Goal: Information Seeking & Learning: Learn about a topic

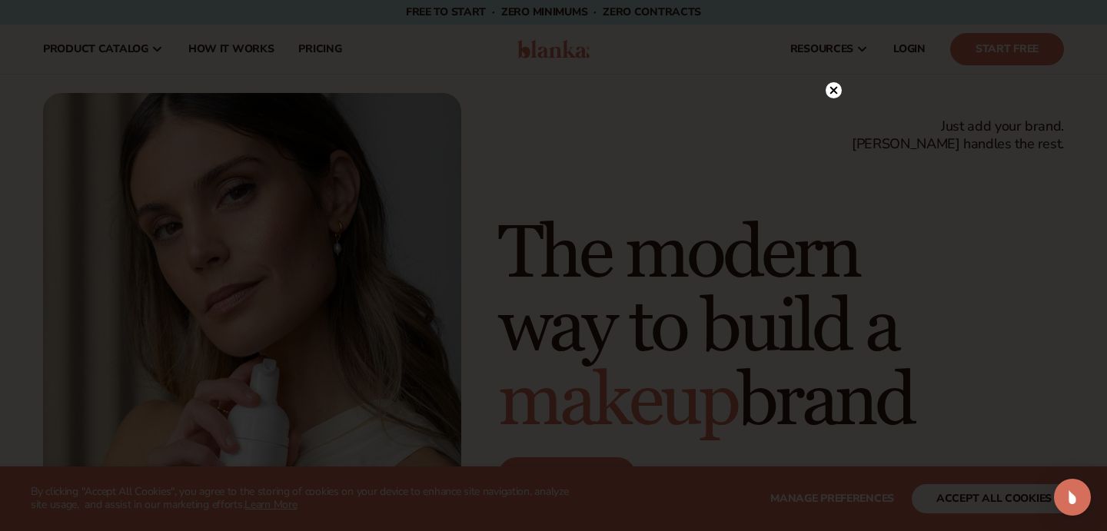
click at [834, 88] on circle at bounding box center [834, 90] width 16 height 16
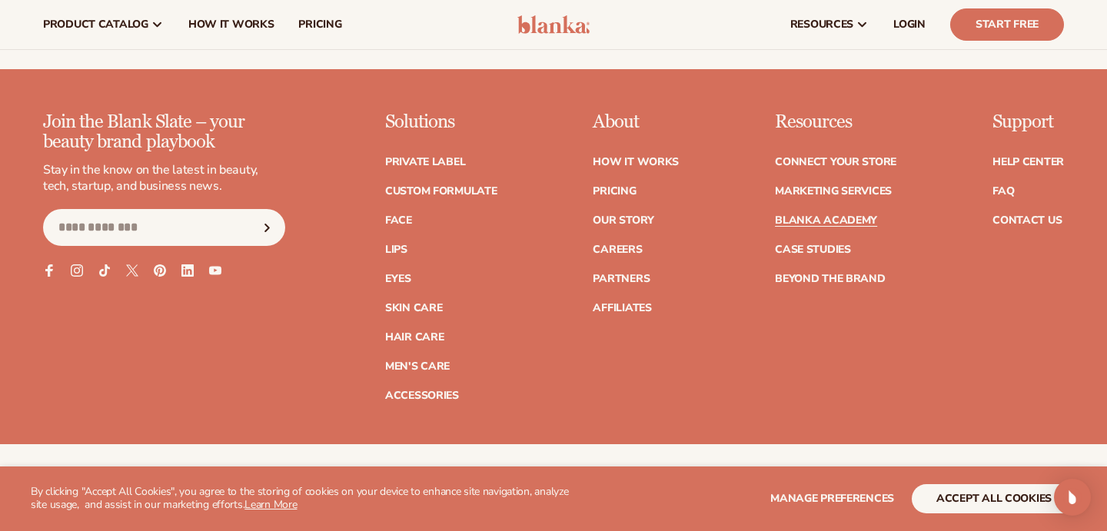
scroll to position [6052, 0]
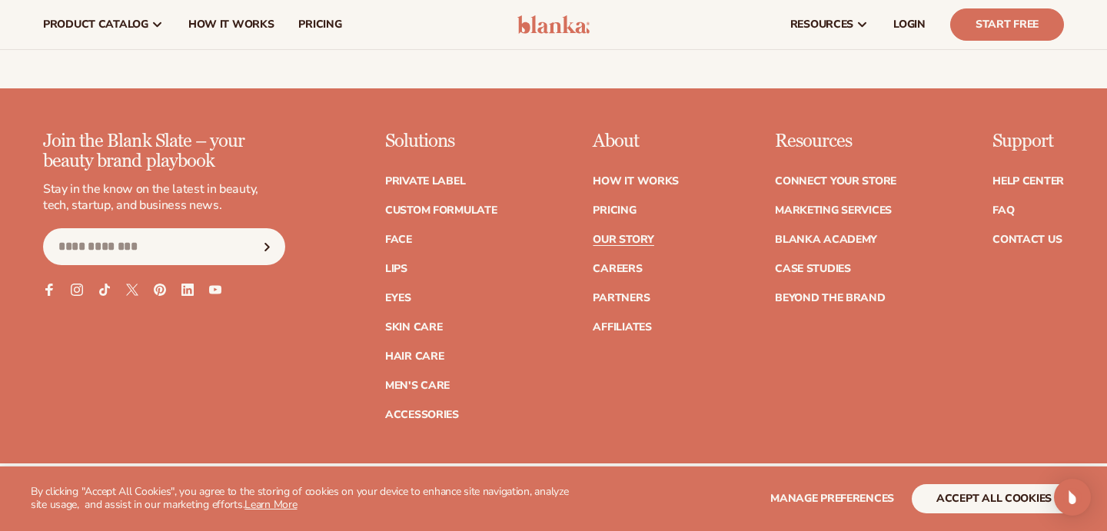
click at [618, 235] on link "Our Story" at bounding box center [623, 240] width 61 height 11
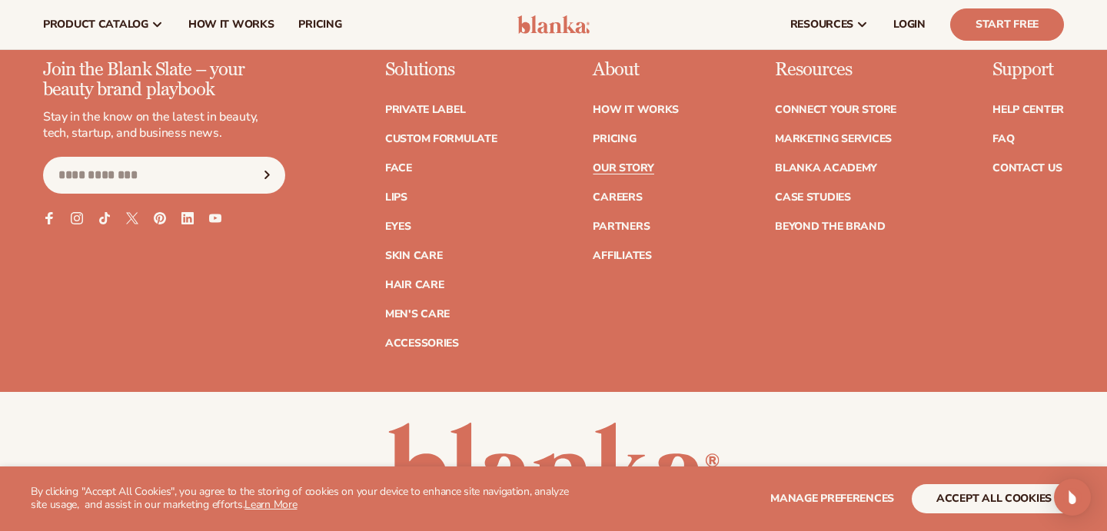
scroll to position [4471, 0]
click at [609, 193] on link "Careers" at bounding box center [617, 198] width 49 height 11
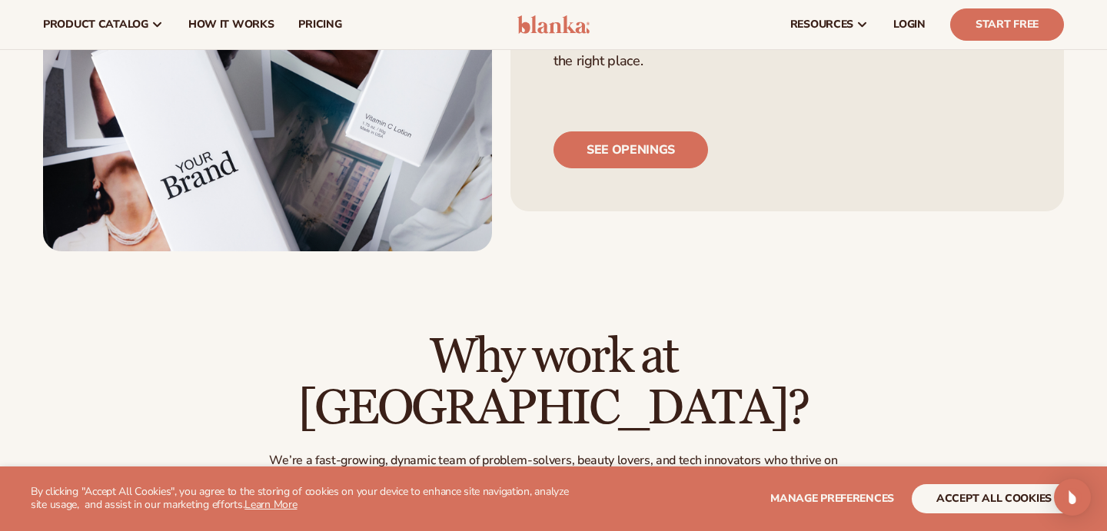
scroll to position [277, 0]
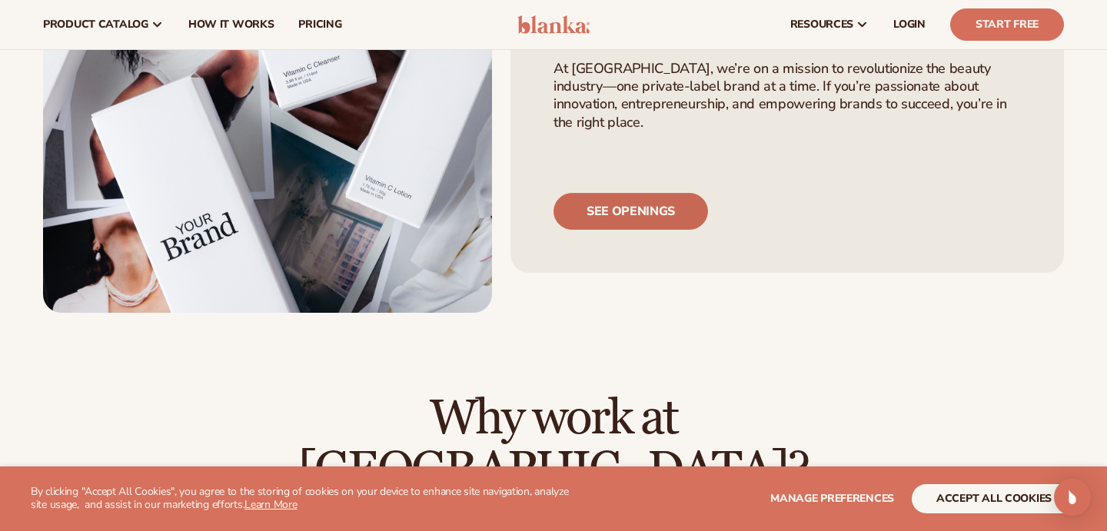
click at [614, 212] on link "See openings" at bounding box center [631, 211] width 155 height 37
